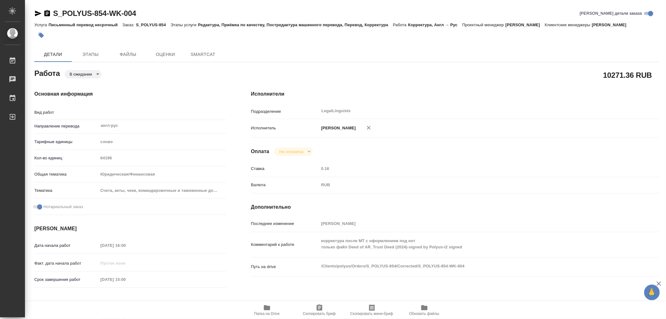
type textarea "x"
type textarea "Корректура"
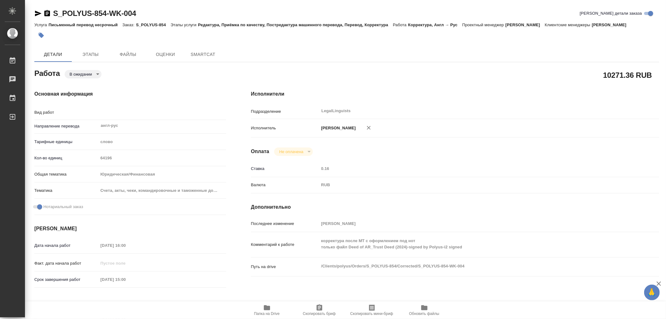
type textarea "x"
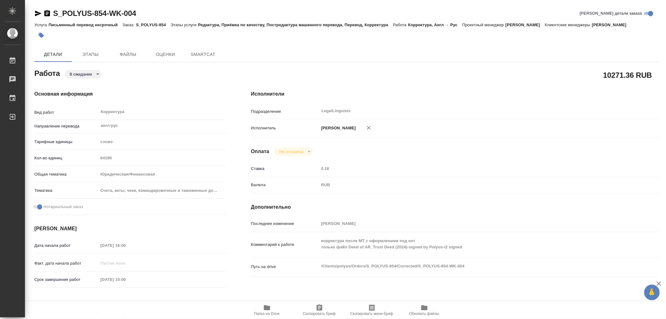
type textarea "x"
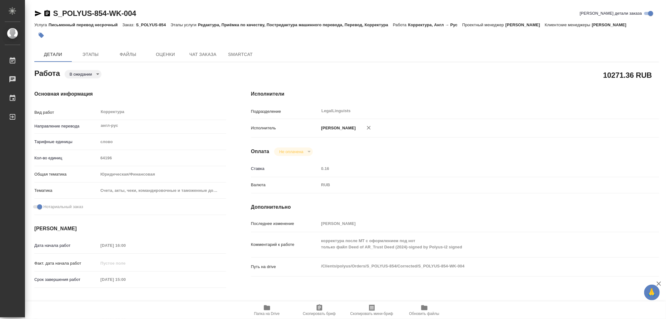
type textarea "x"
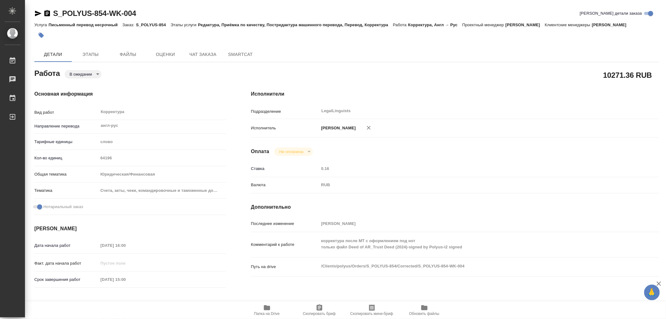
type textarea "x"
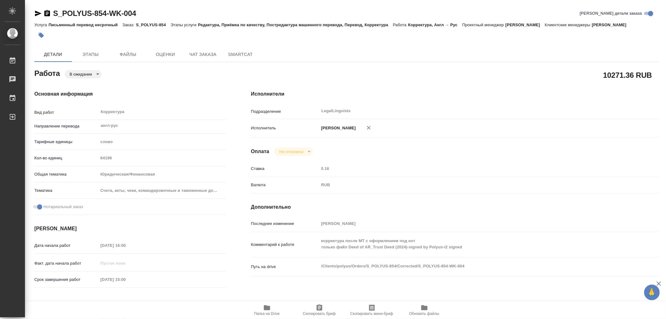
type textarea "x"
